Goal: Find specific page/section: Find specific page/section

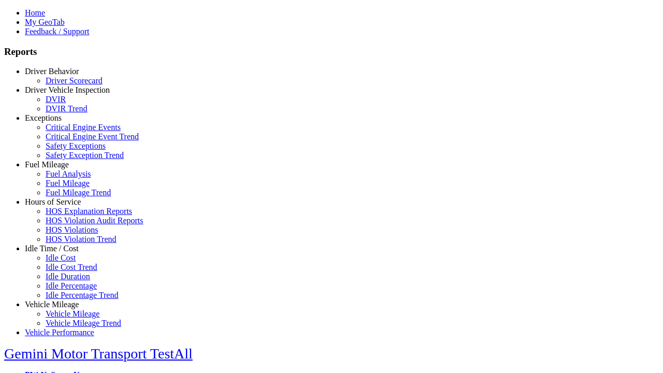
click at [60, 206] on link "Hours of Service" at bounding box center [53, 201] width 56 height 9
click at [67, 234] on link "HOS Violations" at bounding box center [72, 229] width 52 height 9
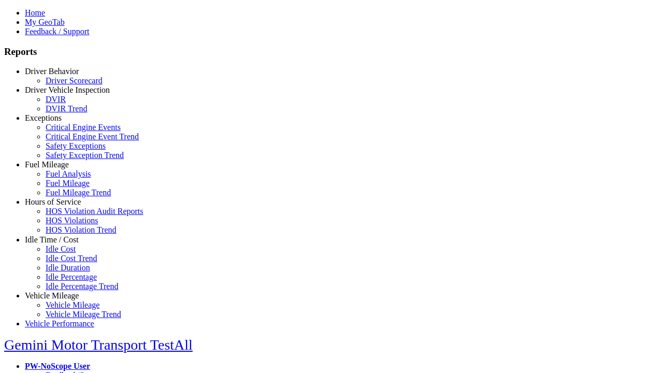
scroll to position [10, 0]
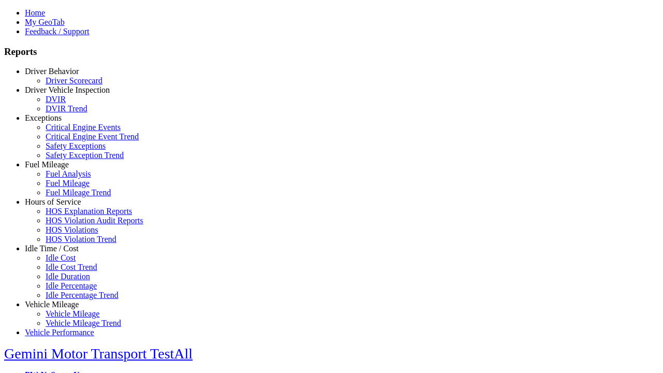
type input "**********"
